Goal: Information Seeking & Learning: Check status

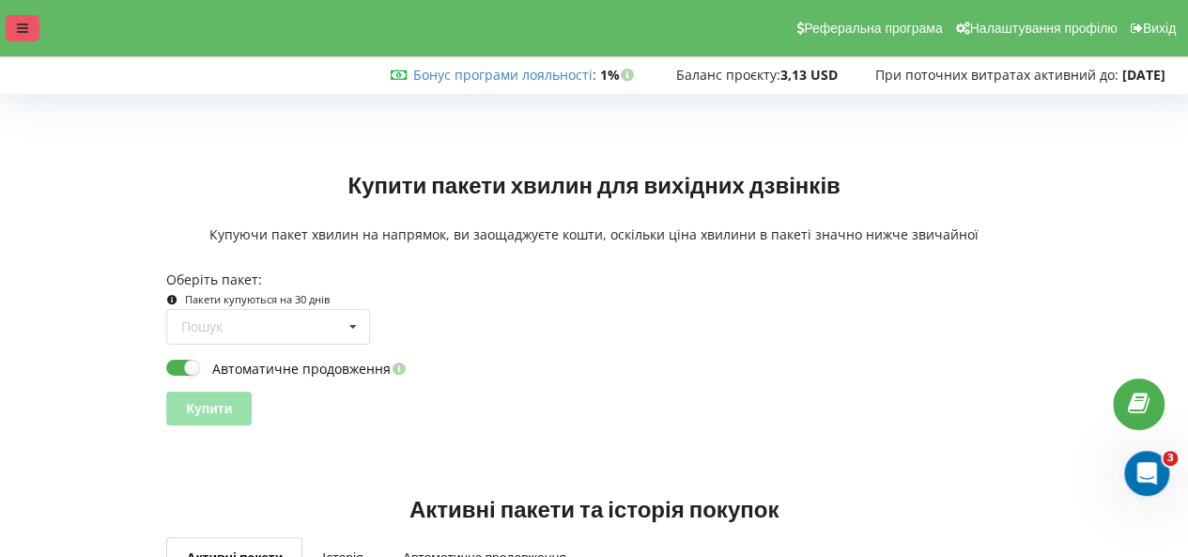
click at [25, 26] on icon at bounding box center [22, 28] width 11 height 13
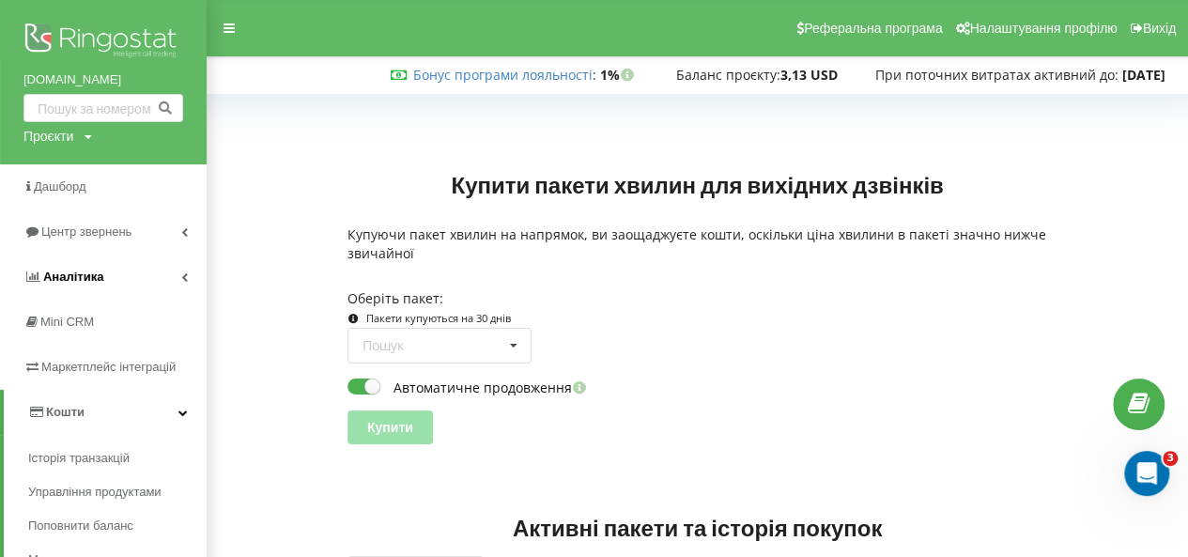
click at [90, 277] on span "Аналiтика" at bounding box center [73, 277] width 60 height 14
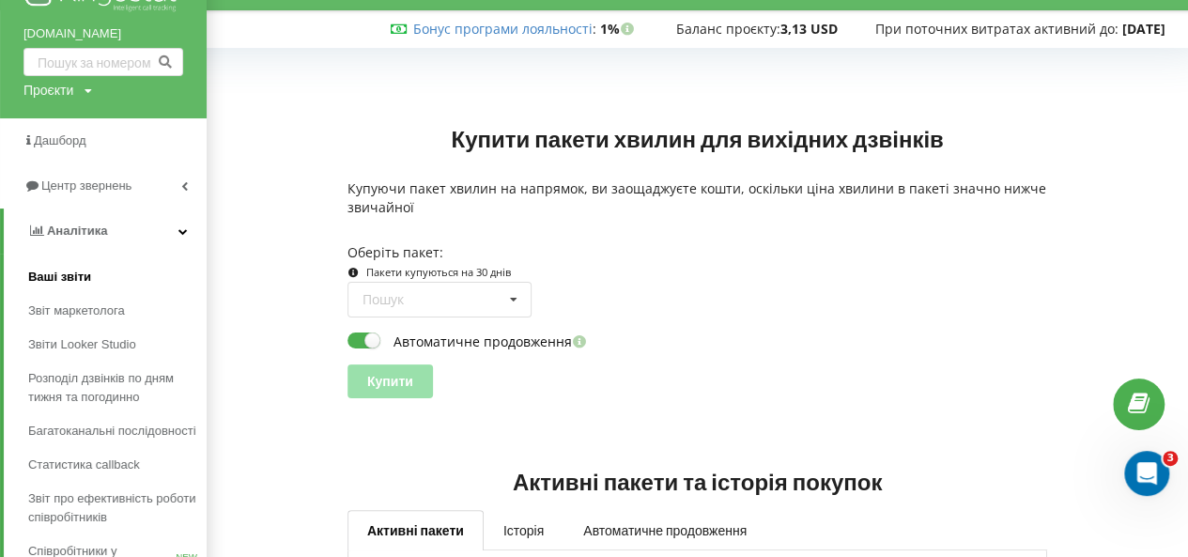
scroll to position [47, 0]
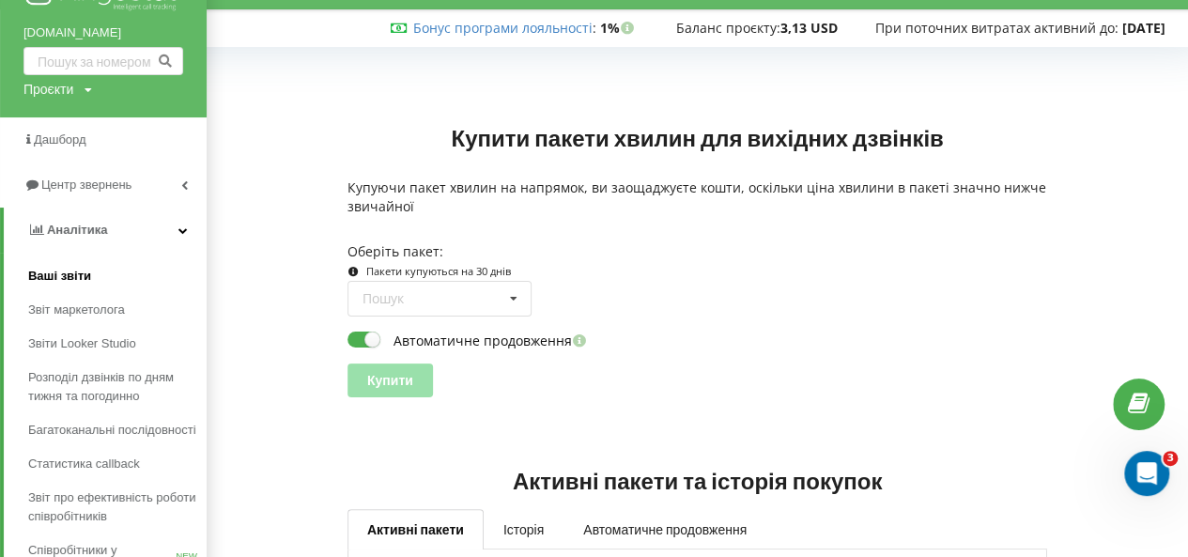
click at [77, 285] on span "Ваші звіти" at bounding box center [59, 276] width 63 height 19
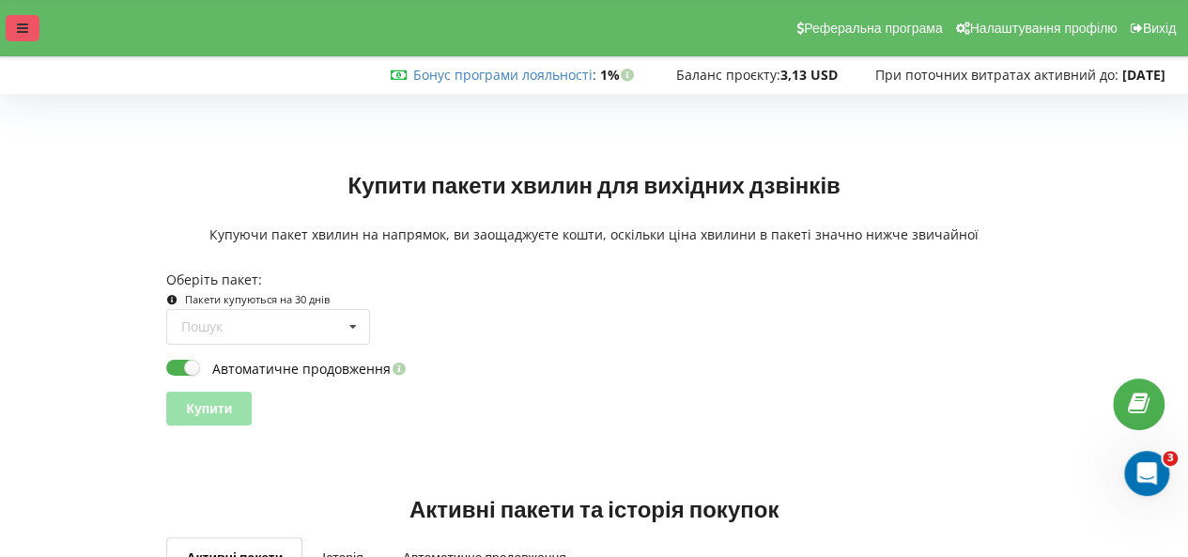
click at [27, 25] on icon at bounding box center [22, 28] width 11 height 13
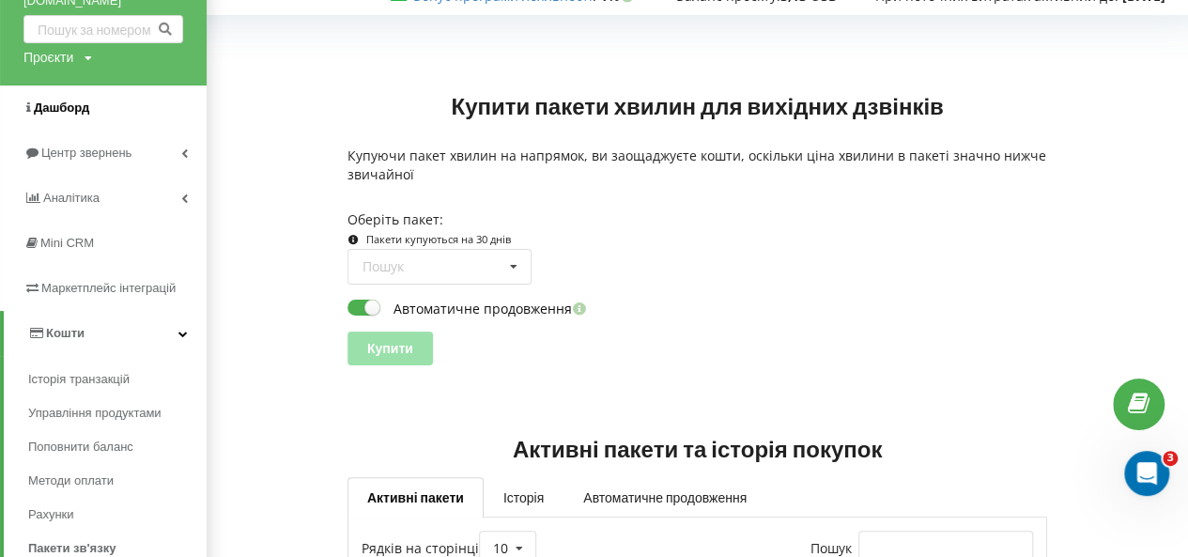
scroll to position [75, 0]
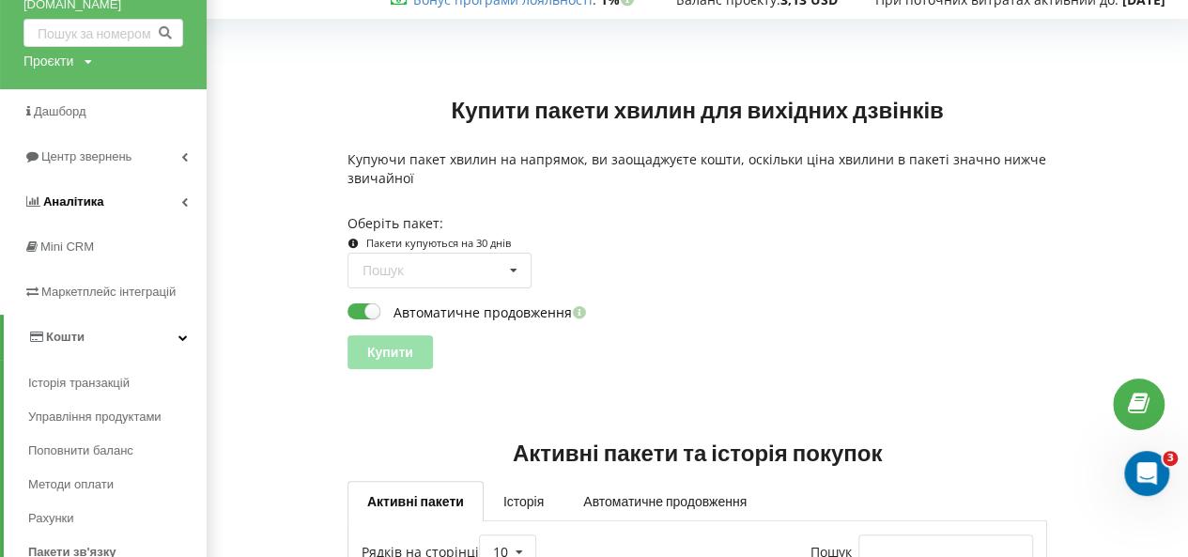
click at [103, 209] on span "Аналiтика" at bounding box center [63, 202] width 80 height 19
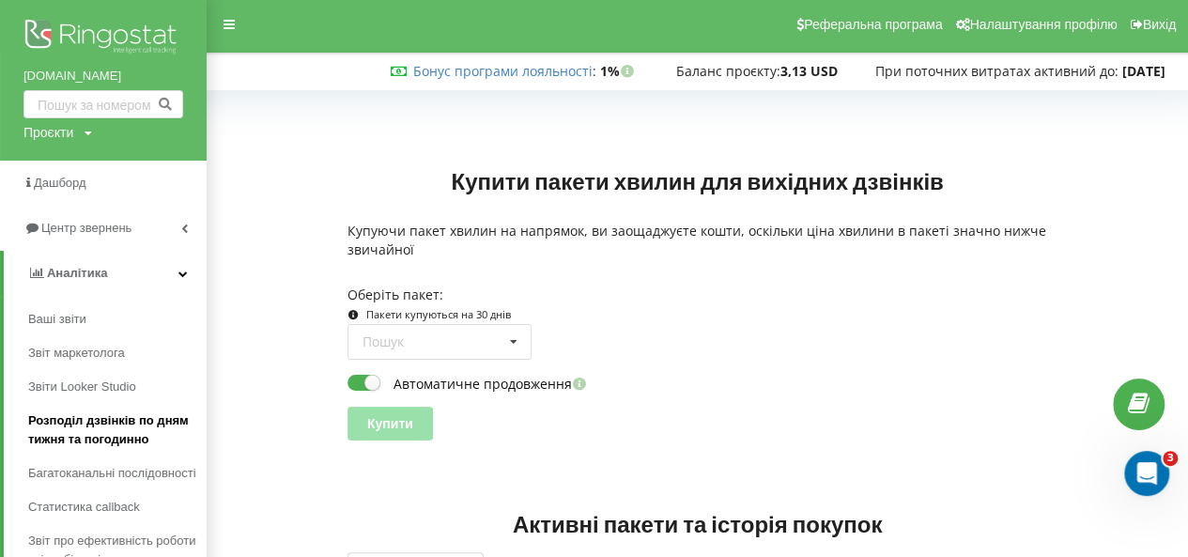
scroll to position [0, 0]
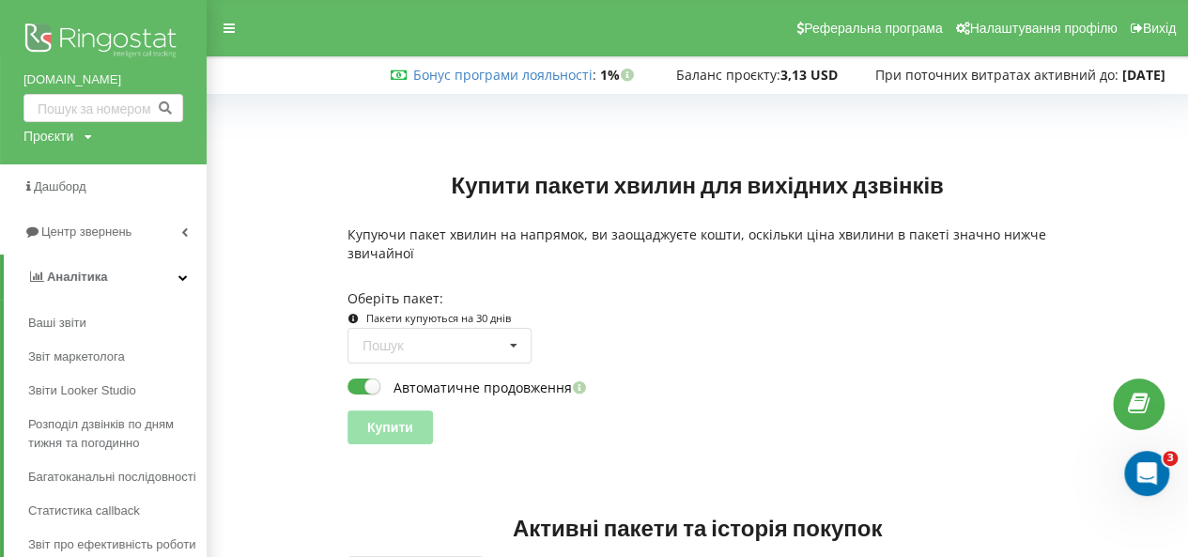
click at [47, 36] on img at bounding box center [103, 42] width 160 height 47
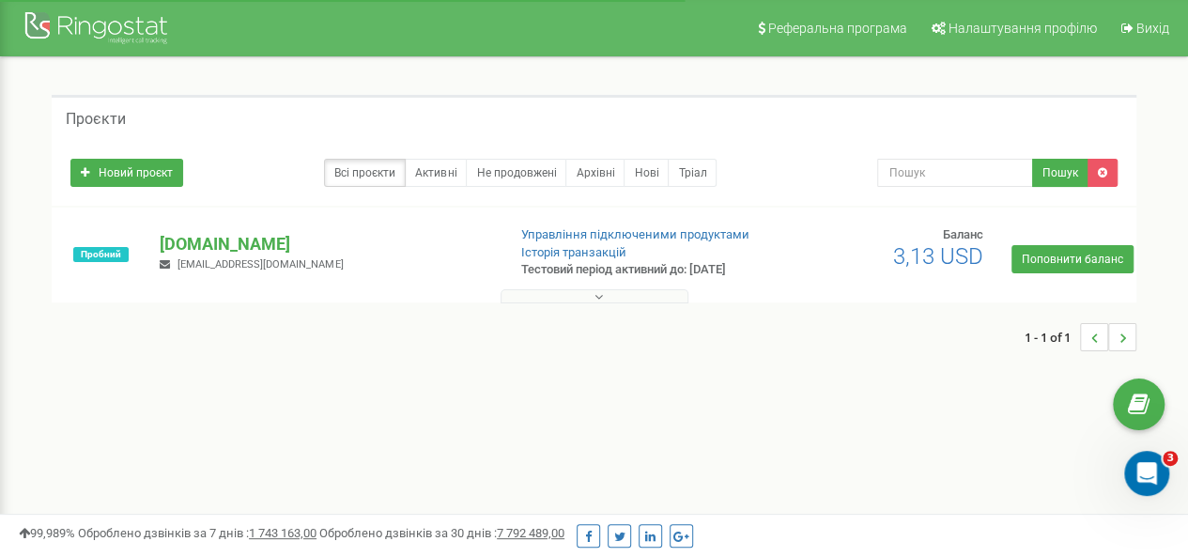
click at [303, 243] on p "[DOMAIN_NAME]" at bounding box center [325, 244] width 331 height 24
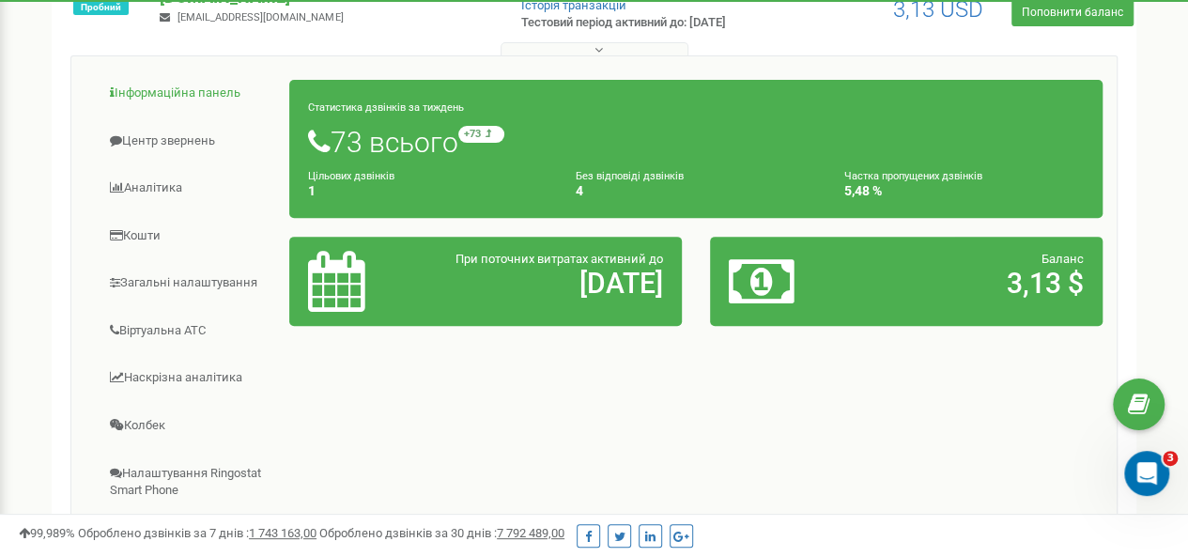
scroll to position [248, 0]
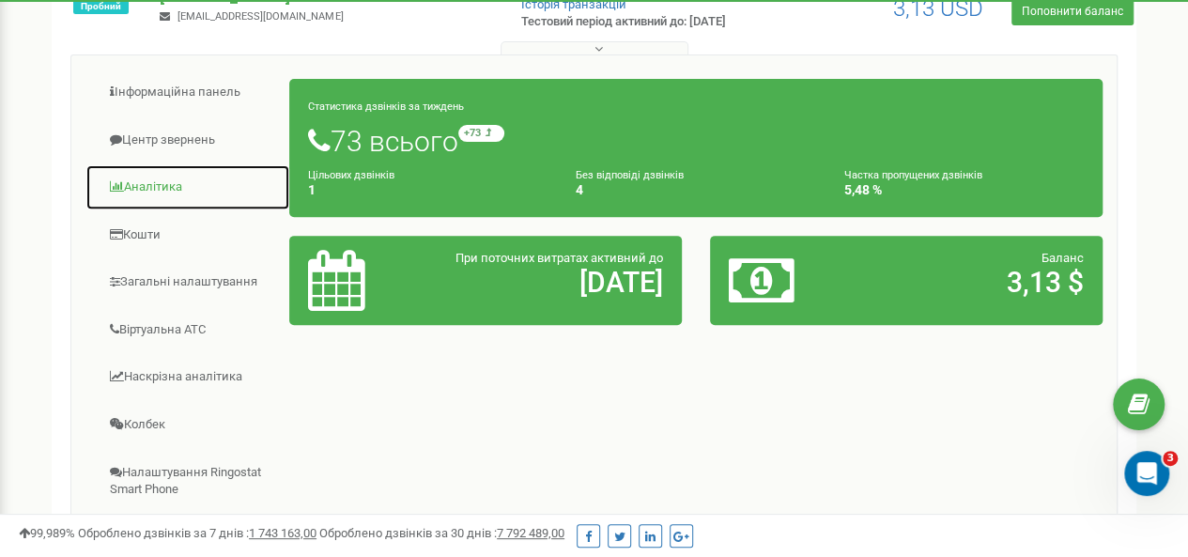
click at [151, 196] on link "Аналiтика" at bounding box center [187, 187] width 205 height 46
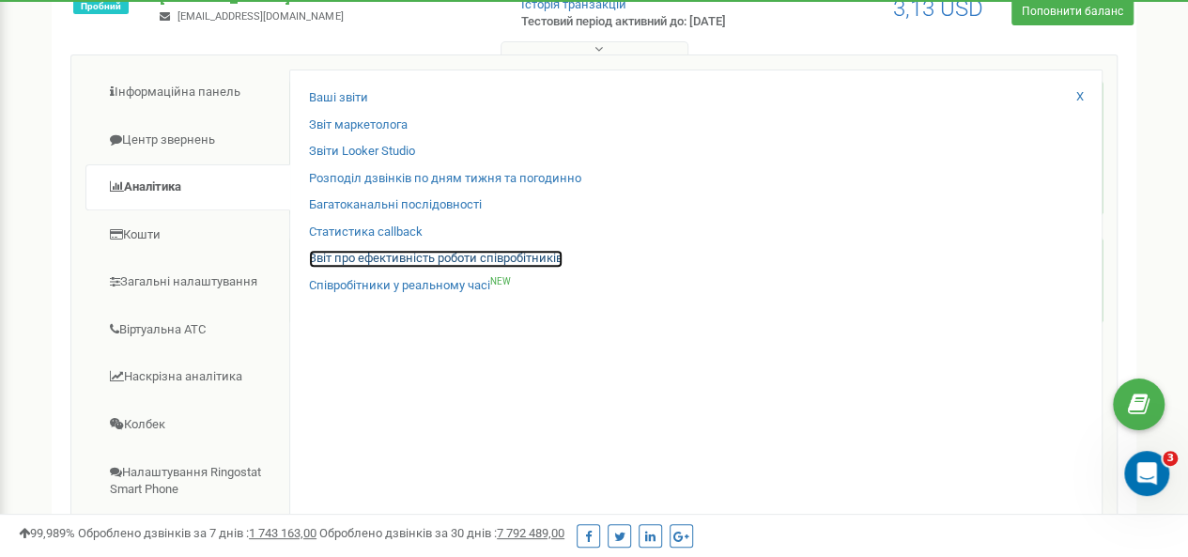
click at [437, 254] on link "Звіт про ефективність роботи співробітників" at bounding box center [436, 259] width 254 height 18
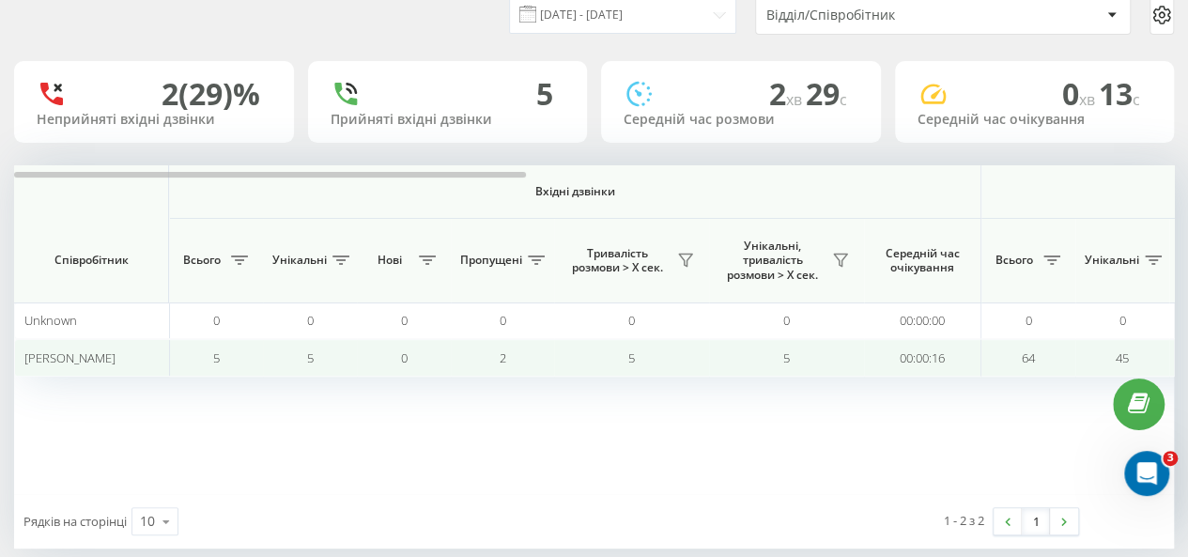
click at [603, 363] on td "5" at bounding box center [631, 357] width 155 height 37
click at [109, 359] on span "Віталій Пашкевич" at bounding box center [69, 357] width 91 height 17
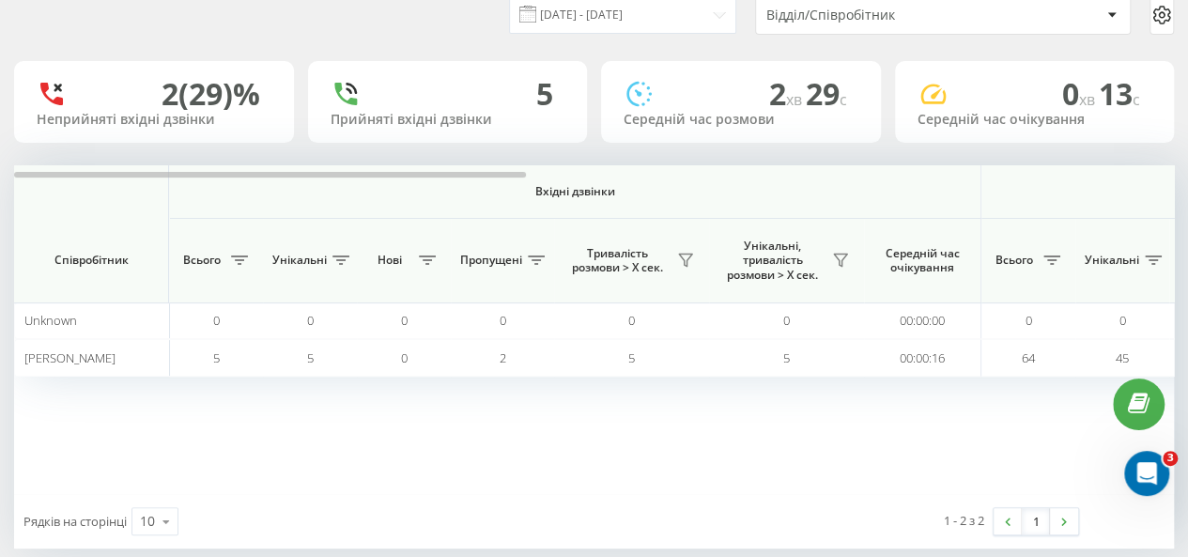
click at [222, 112] on div "Неприйняті вхідні дзвінки" at bounding box center [154, 120] width 235 height 16
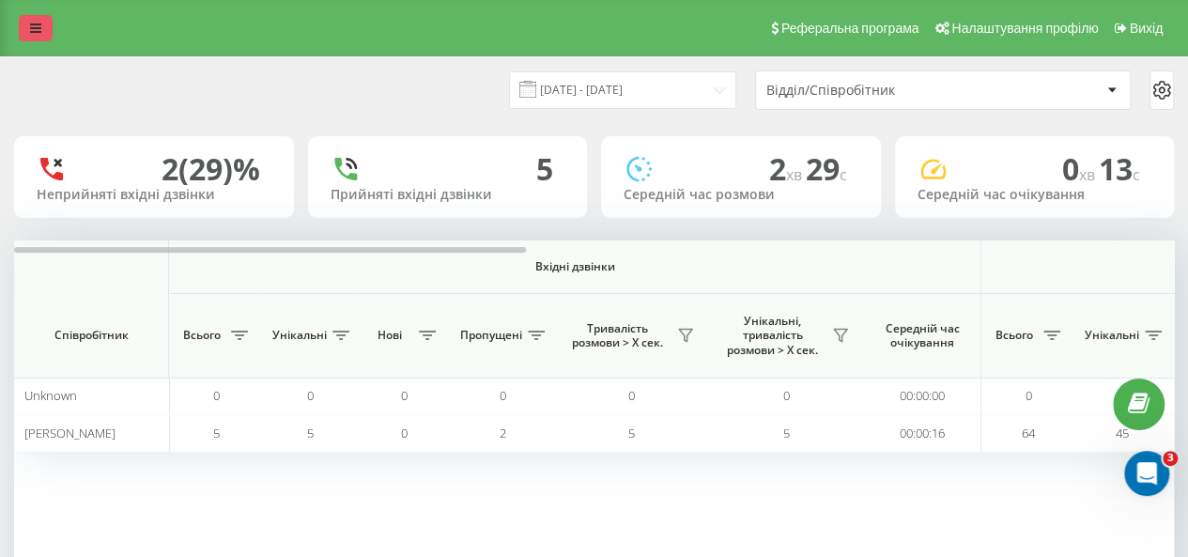
click at [31, 31] on icon at bounding box center [35, 28] width 11 height 13
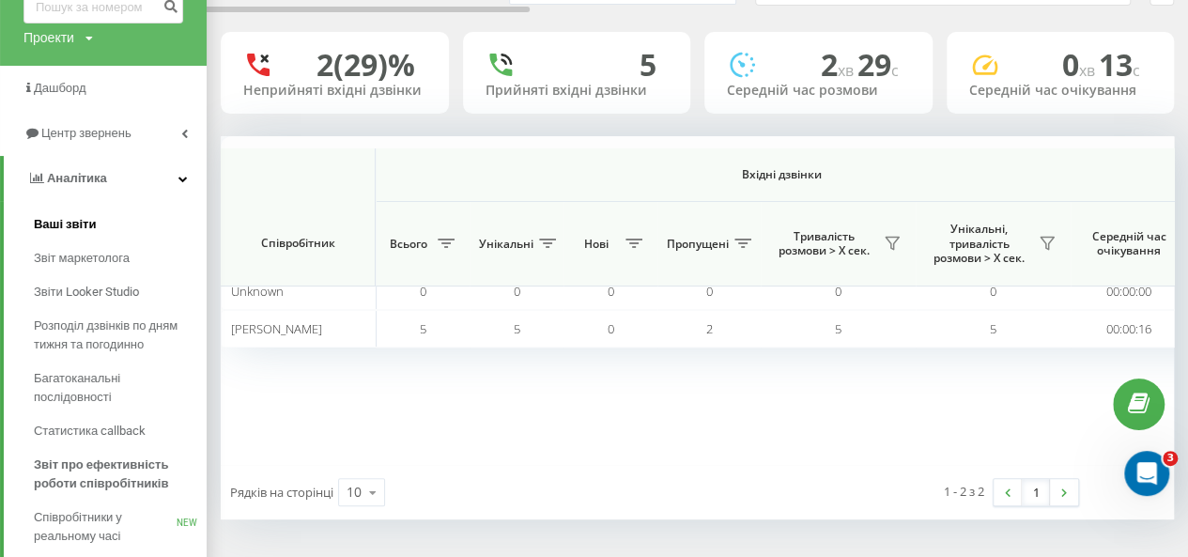
scroll to position [256, 0]
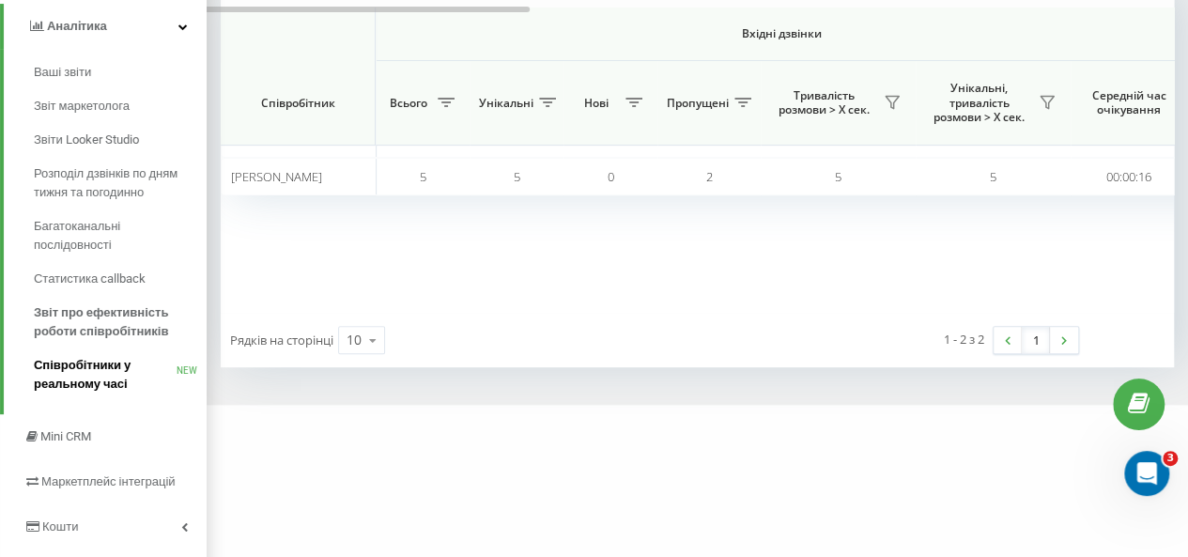
click at [94, 379] on span "Співробітники у реальному часі" at bounding box center [105, 375] width 143 height 38
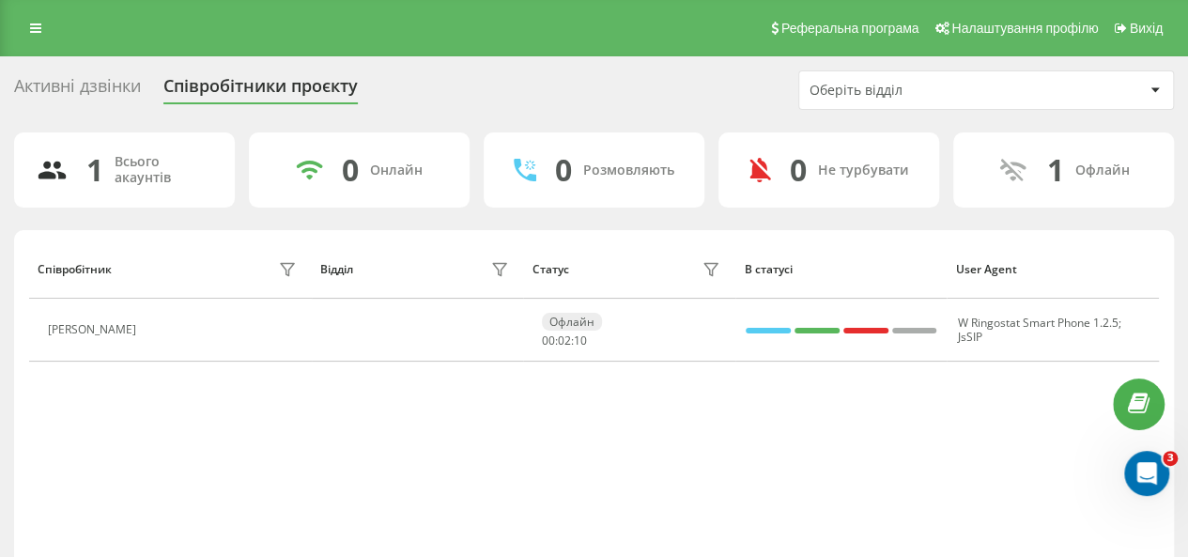
click at [96, 89] on div "Активні дзвінки" at bounding box center [77, 90] width 127 height 29
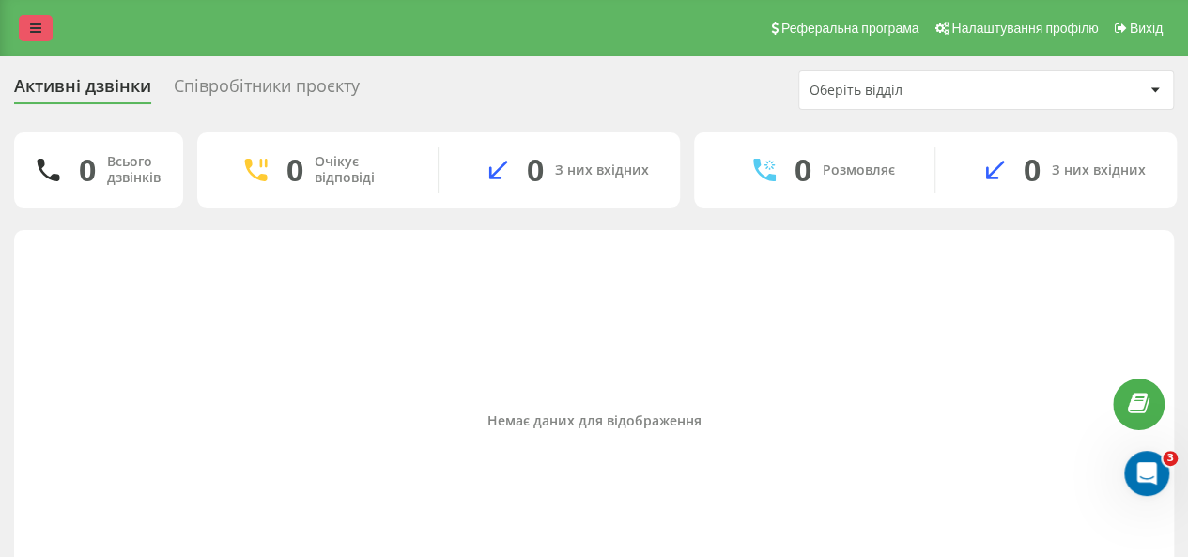
click at [36, 32] on icon at bounding box center [35, 28] width 11 height 13
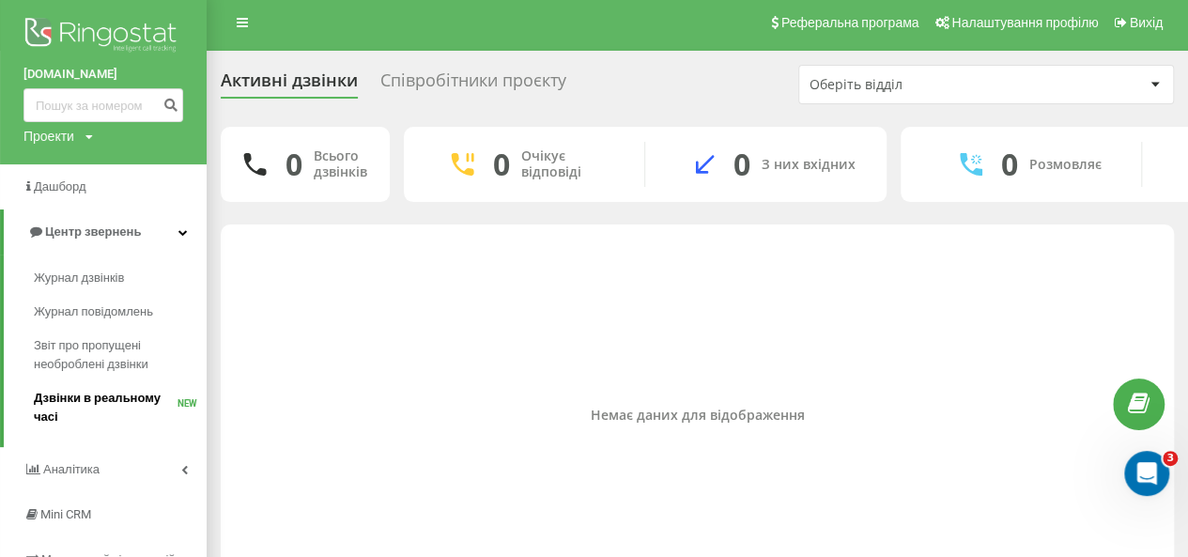
scroll to position [2, 0]
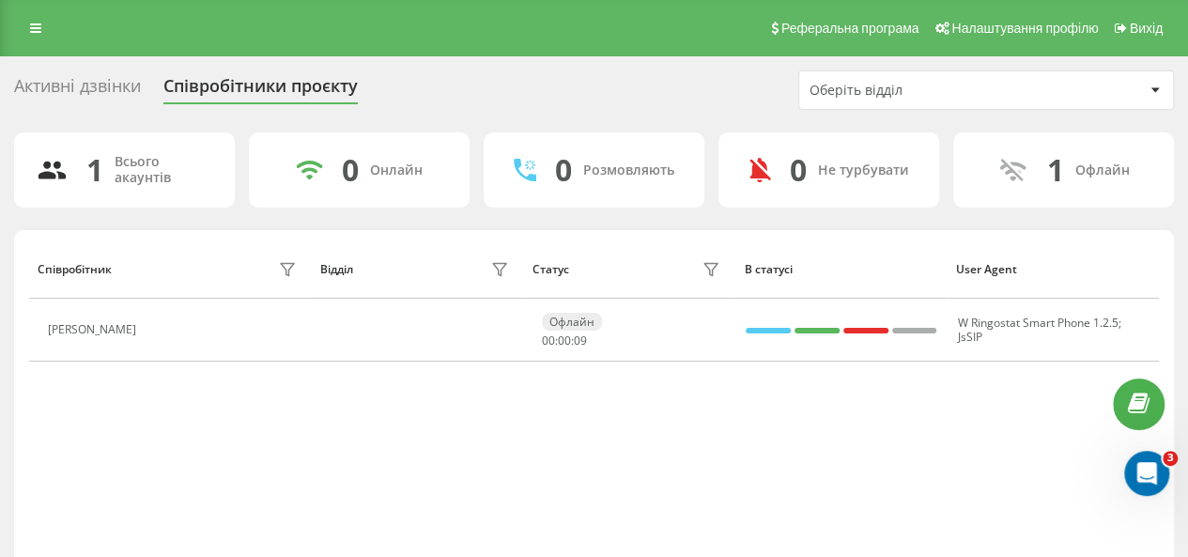
click at [111, 82] on div "Активні дзвінки" at bounding box center [77, 90] width 127 height 29
click at [25, 28] on link at bounding box center [36, 28] width 34 height 26
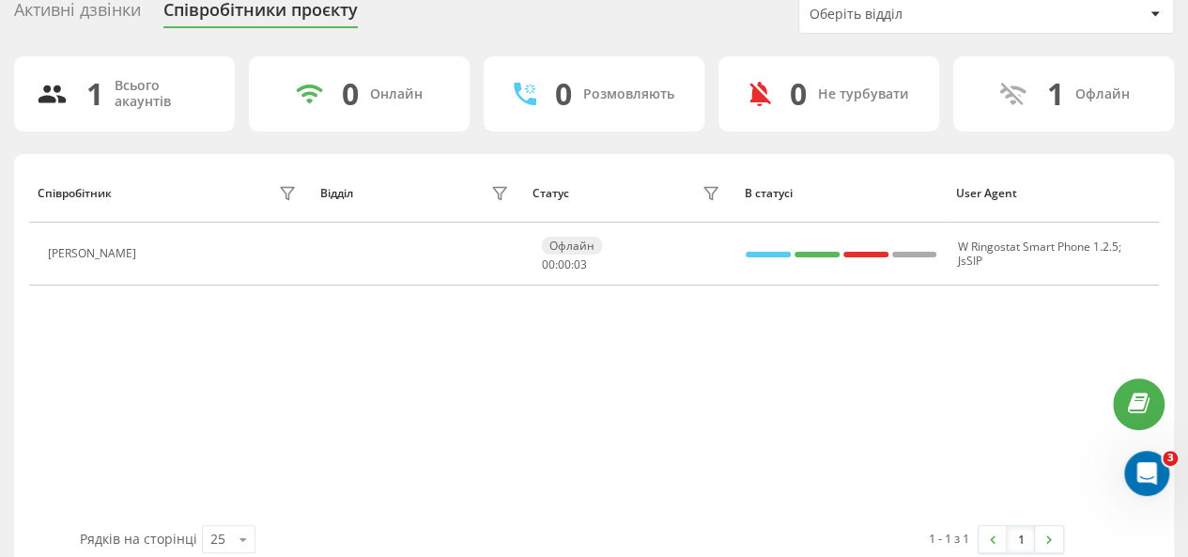
click at [333, 450] on div "Співробітник Відділ Статус В статусі User Agent Віталій Пашкевич Офлайн 00 : 00…" at bounding box center [594, 344] width 1130 height 362
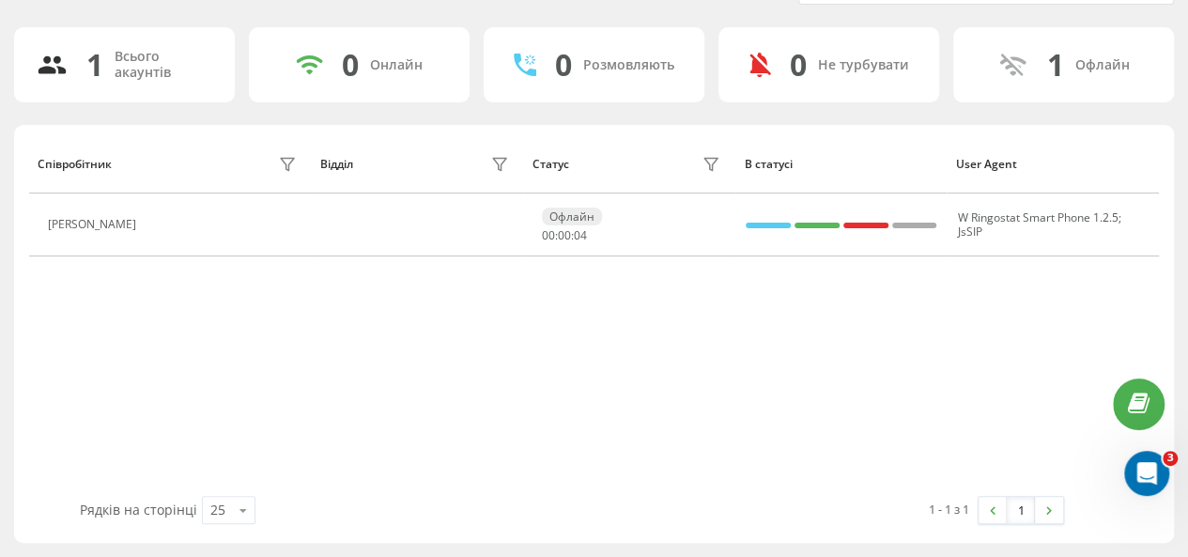
scroll to position [0, 0]
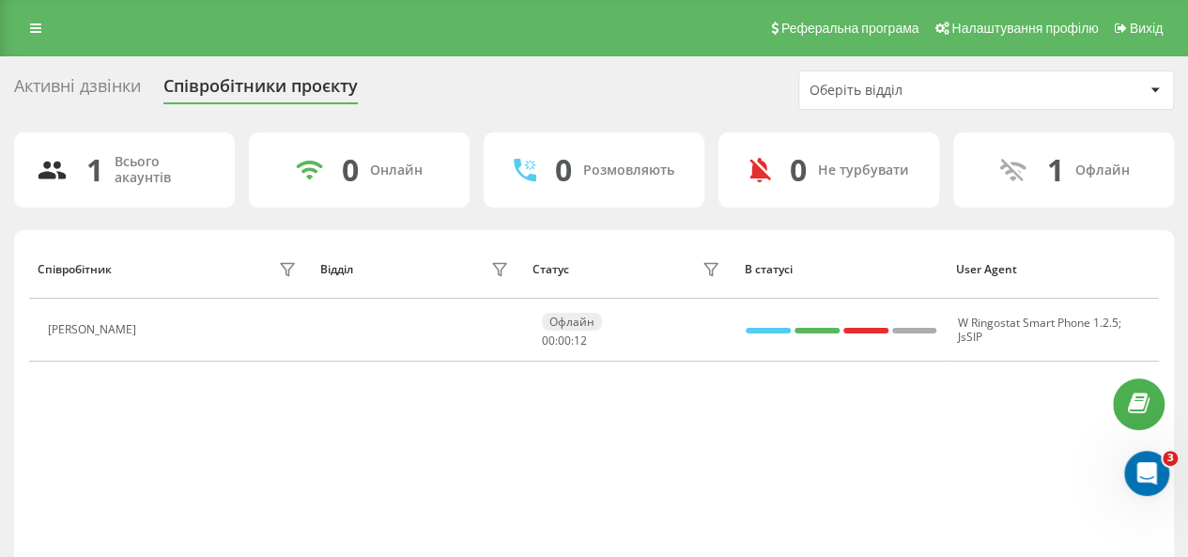
click at [42, 78] on div "Активні дзвінки" at bounding box center [77, 90] width 127 height 29
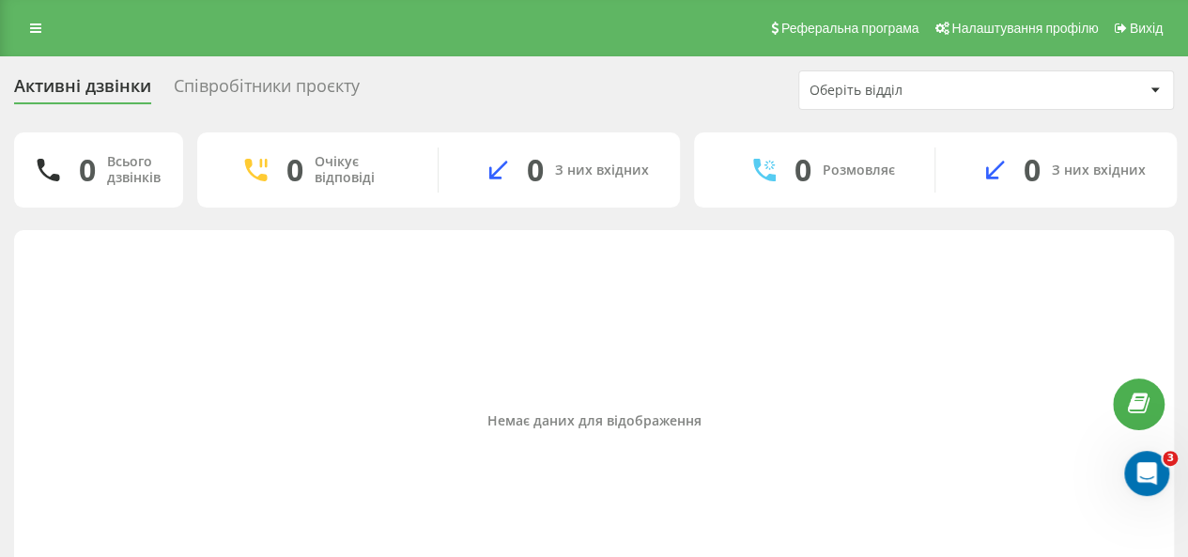
click at [248, 87] on div "Співробітники проєкту" at bounding box center [267, 90] width 186 height 29
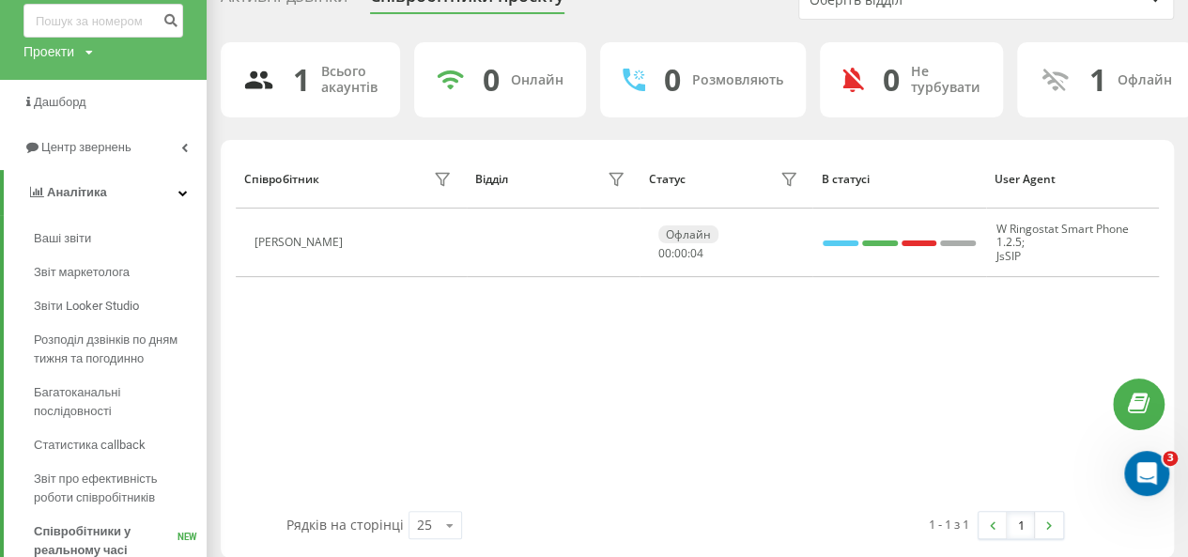
scroll to position [91, 0]
click at [92, 243] on span "Ваші звіти" at bounding box center [65, 237] width 63 height 19
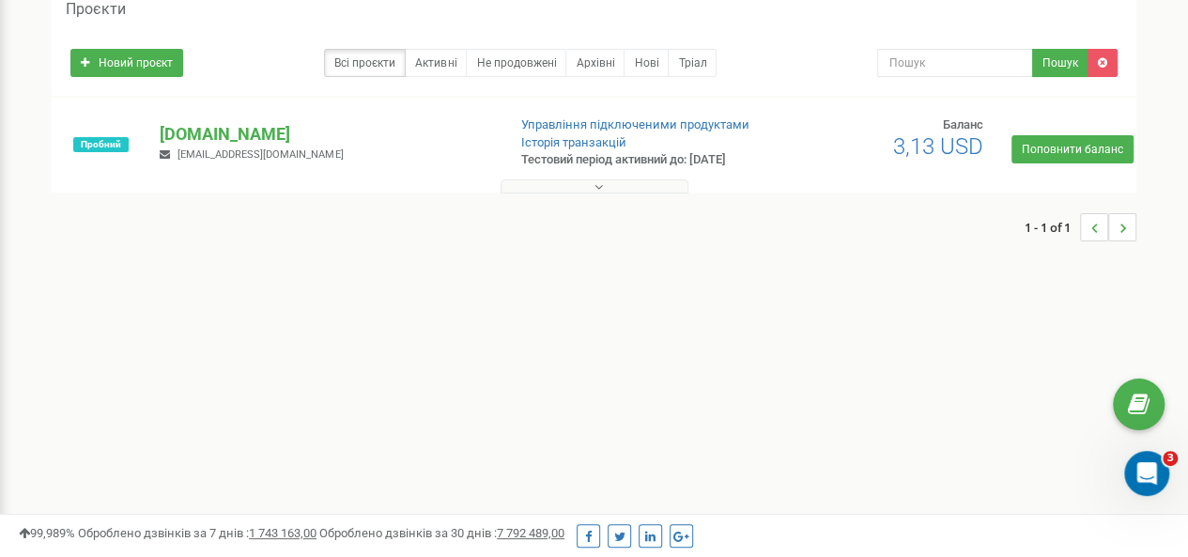
scroll to position [105, 0]
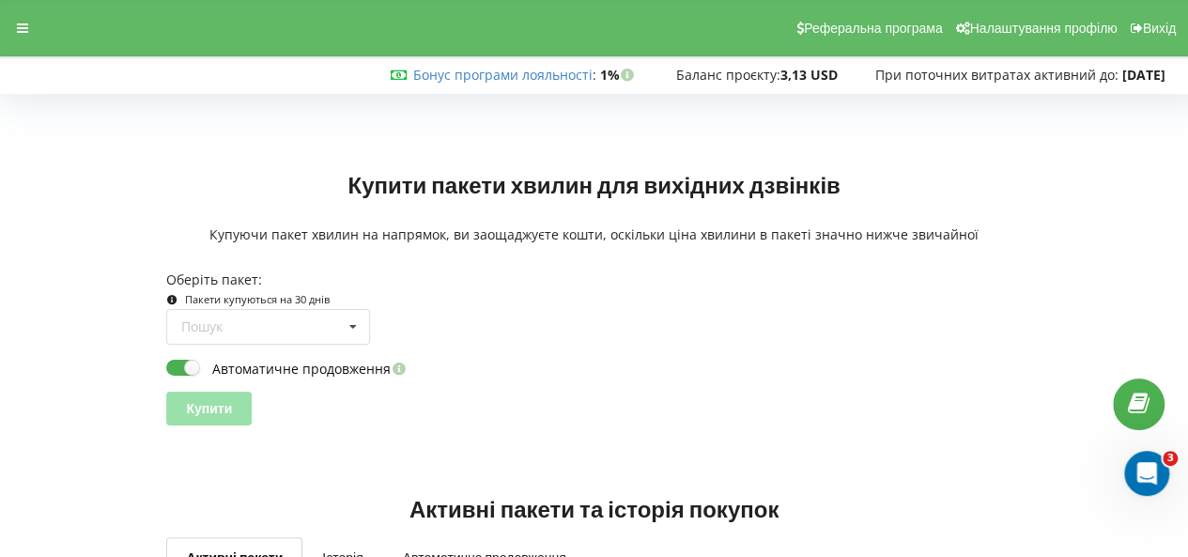
scroll to position [1, 0]
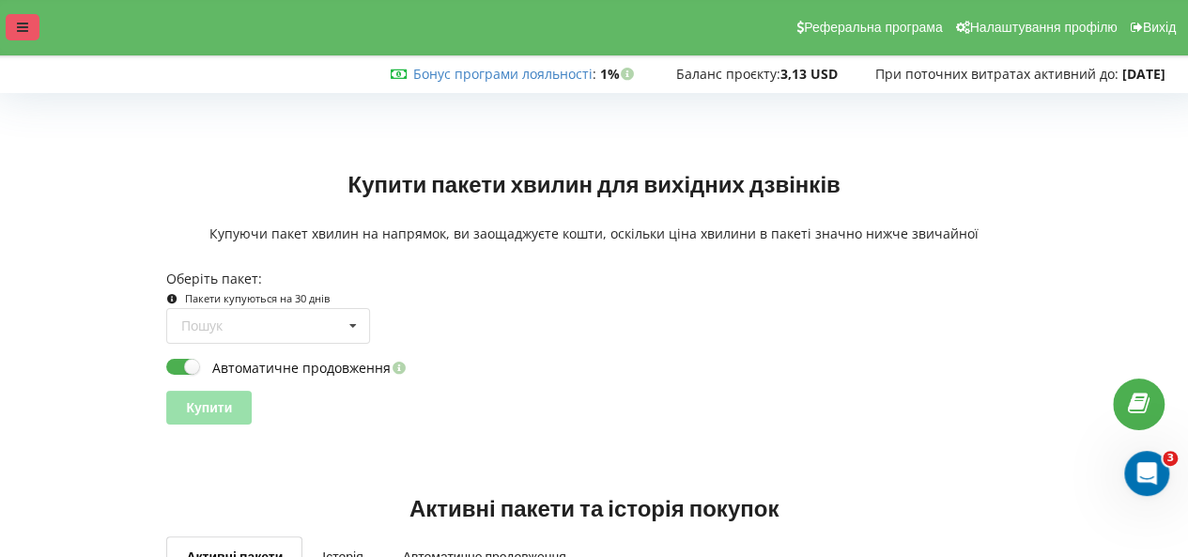
click at [36, 23] on div at bounding box center [23, 27] width 34 height 26
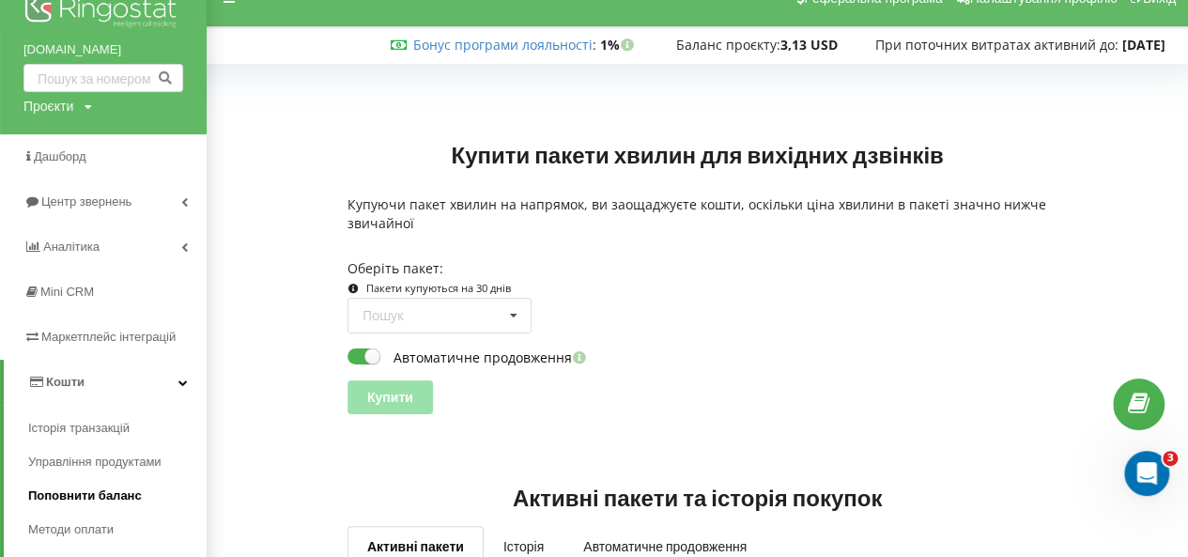
scroll to position [0, 0]
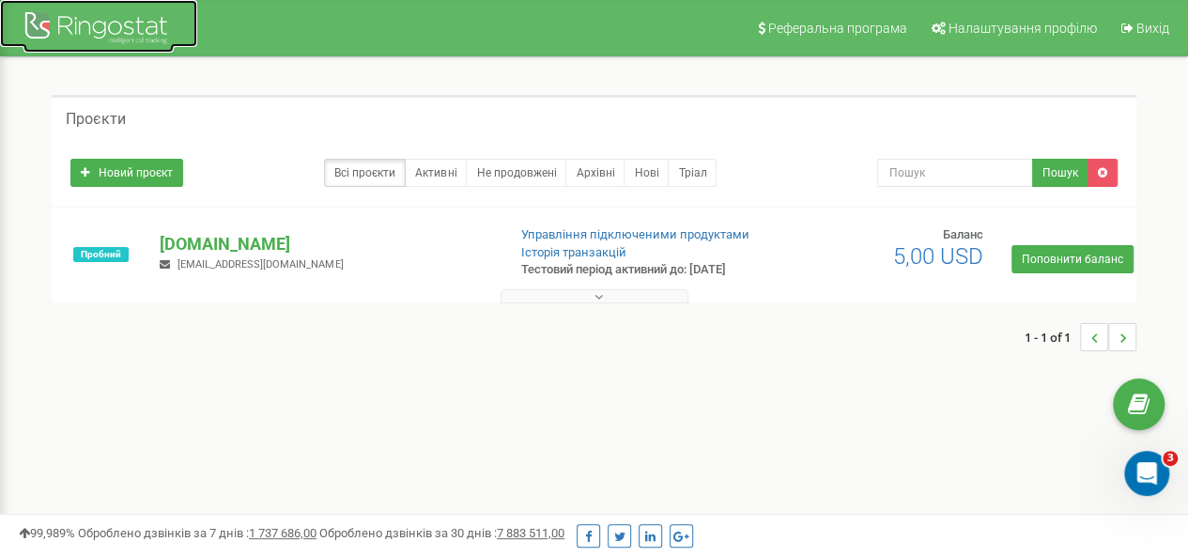
click at [83, 20] on div at bounding box center [98, 30] width 150 height 45
